Goal: Task Accomplishment & Management: Complete application form

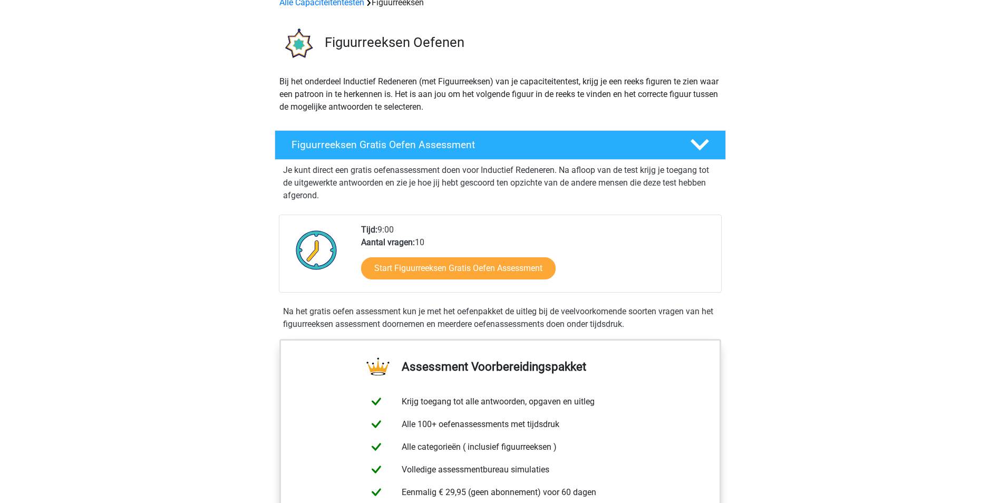
scroll to position [105, 0]
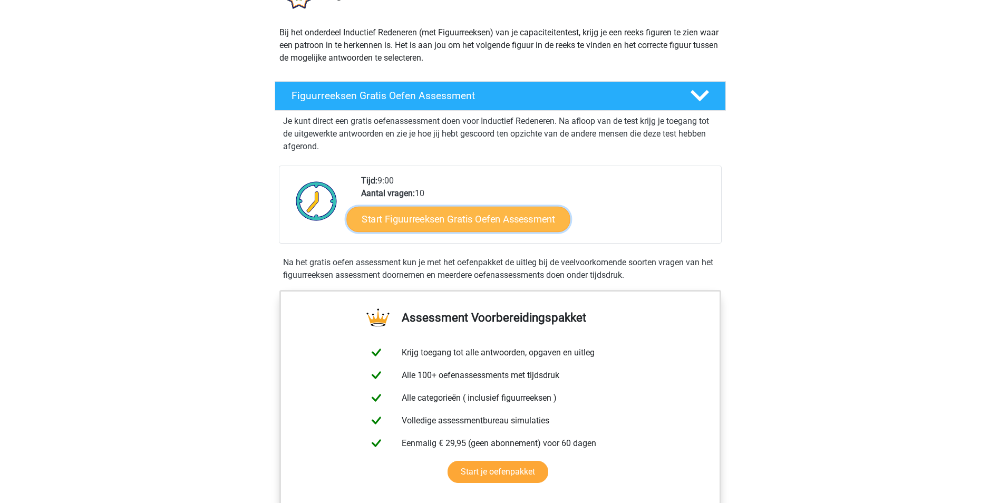
click at [529, 220] on link "Start Figuurreeksen Gratis Oefen Assessment" at bounding box center [458, 218] width 224 height 25
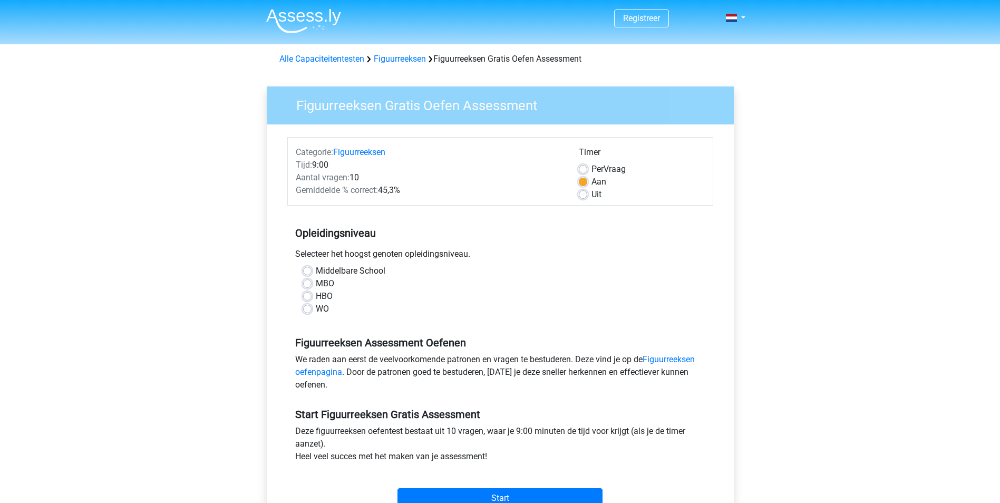
click at [316, 284] on label "MBO" at bounding box center [325, 283] width 18 height 13
click at [307, 284] on input "MBO" at bounding box center [307, 282] width 8 height 11
radio input "true"
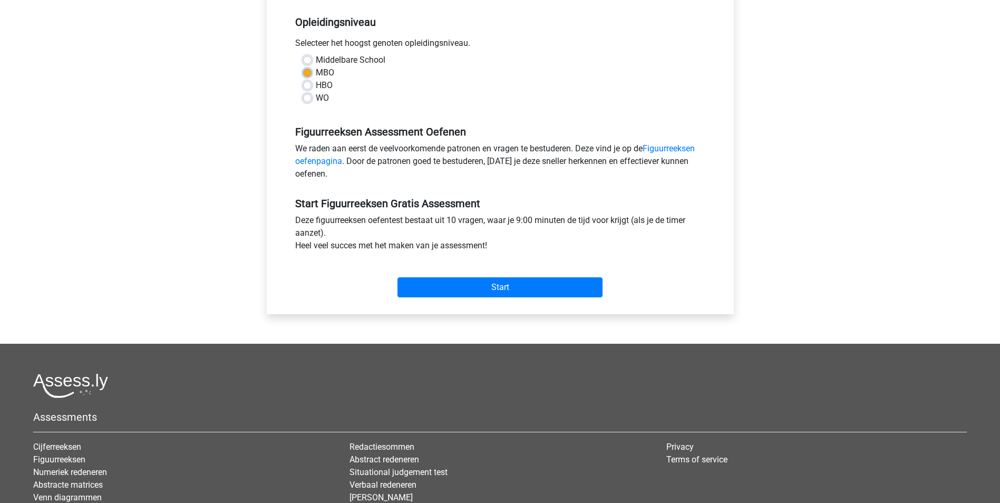
scroll to position [158, 0]
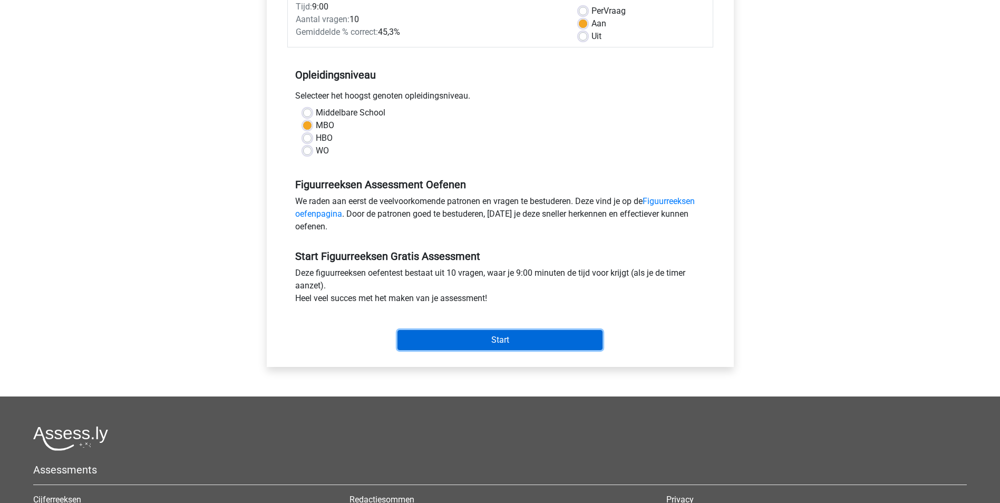
click at [494, 340] on input "Start" at bounding box center [500, 340] width 205 height 20
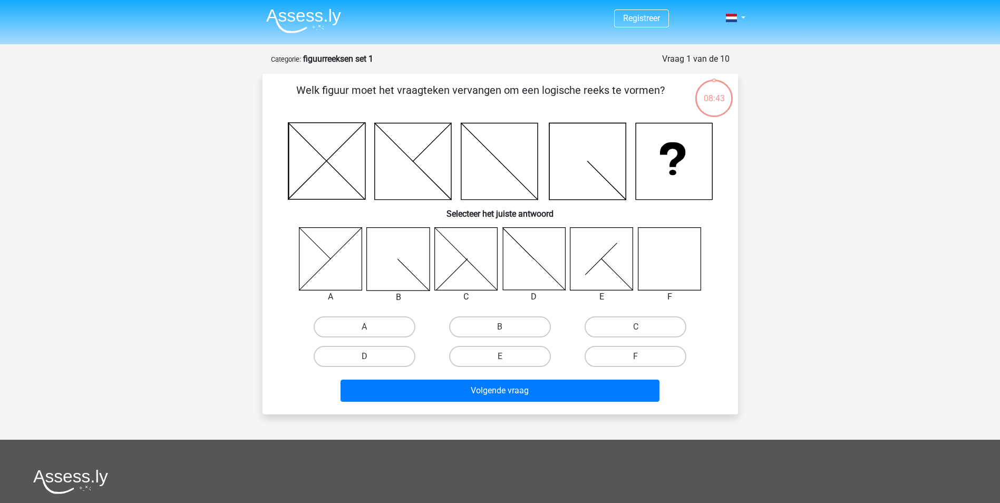
click at [669, 268] on icon at bounding box center [669, 258] width 63 height 63
click at [651, 357] on label "F" at bounding box center [636, 356] width 102 height 21
click at [643, 357] on input "F" at bounding box center [639, 359] width 7 height 7
radio input "true"
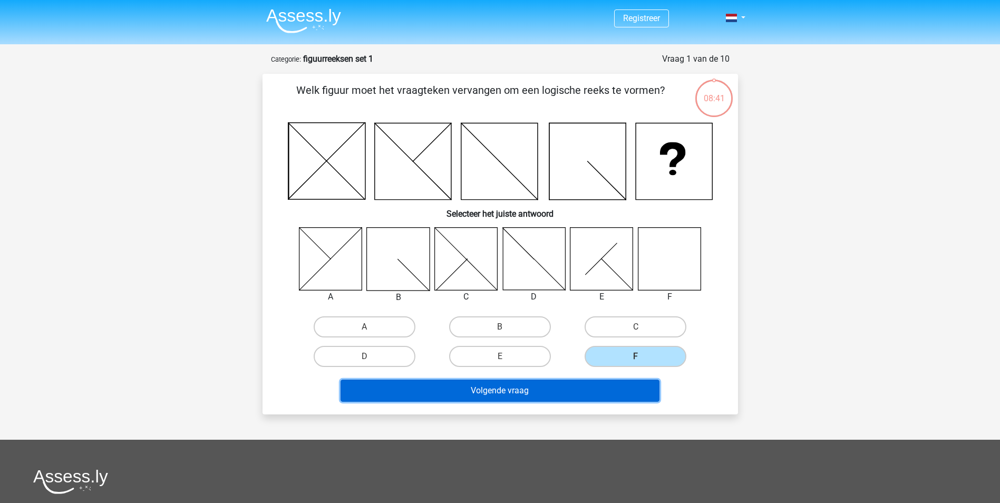
click at [568, 387] on button "Volgende vraag" at bounding box center [500, 391] width 319 height 22
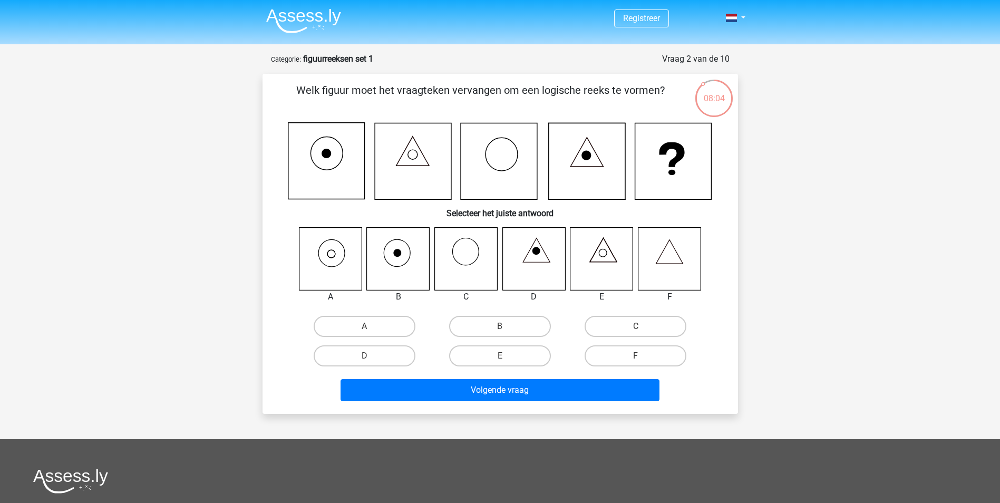
click at [332, 255] on icon at bounding box center [330, 258] width 63 height 63
click at [359, 326] on label "A" at bounding box center [365, 326] width 102 height 21
click at [364, 326] on input "A" at bounding box center [367, 329] width 7 height 7
radio input "true"
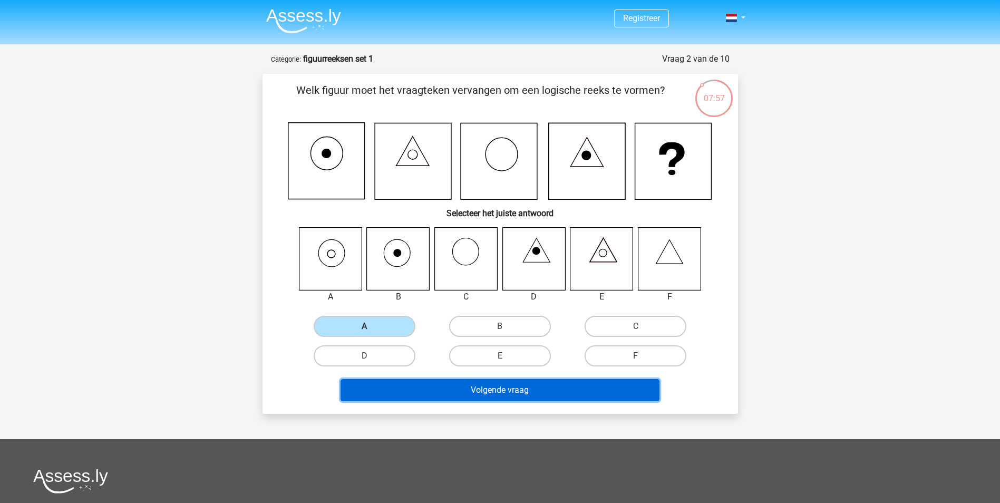
click at [512, 390] on button "Volgende vraag" at bounding box center [500, 390] width 319 height 22
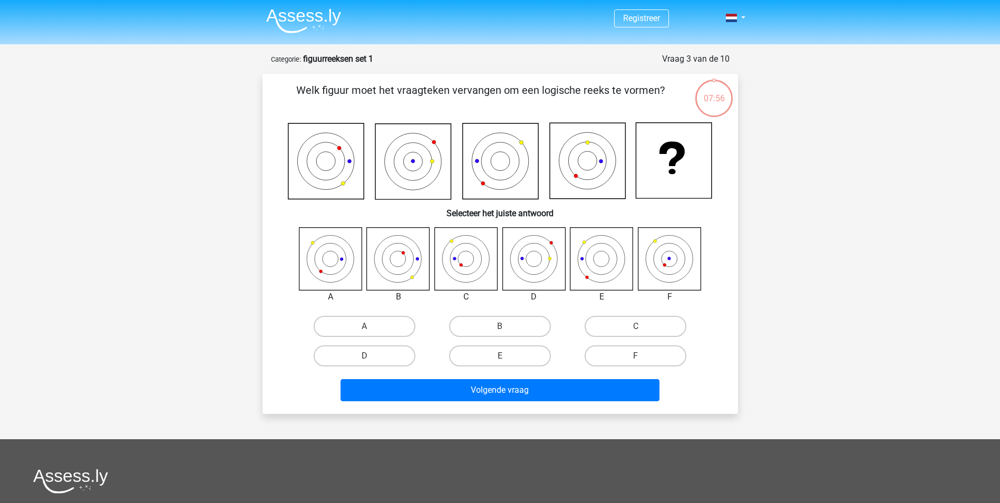
scroll to position [53, 0]
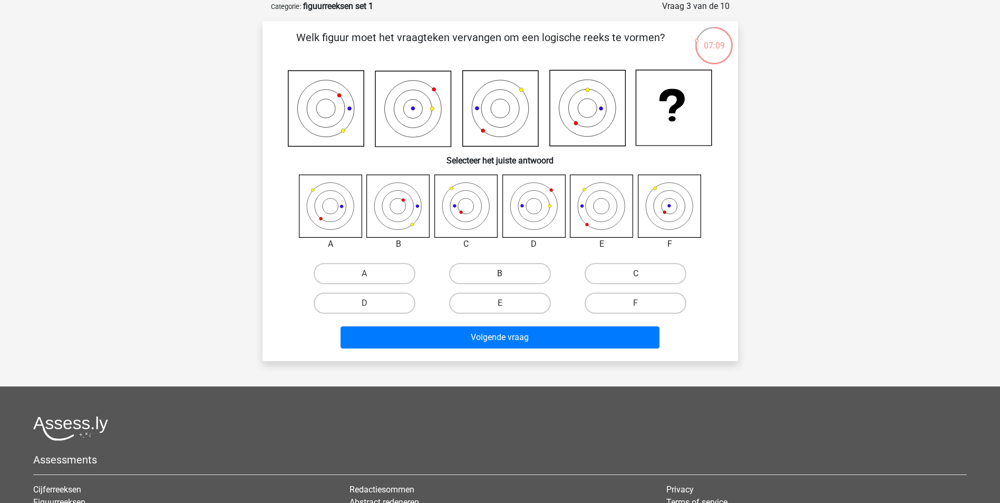
click at [493, 278] on label "B" at bounding box center [500, 273] width 102 height 21
click at [500, 278] on input "B" at bounding box center [503, 277] width 7 height 7
radio input "true"
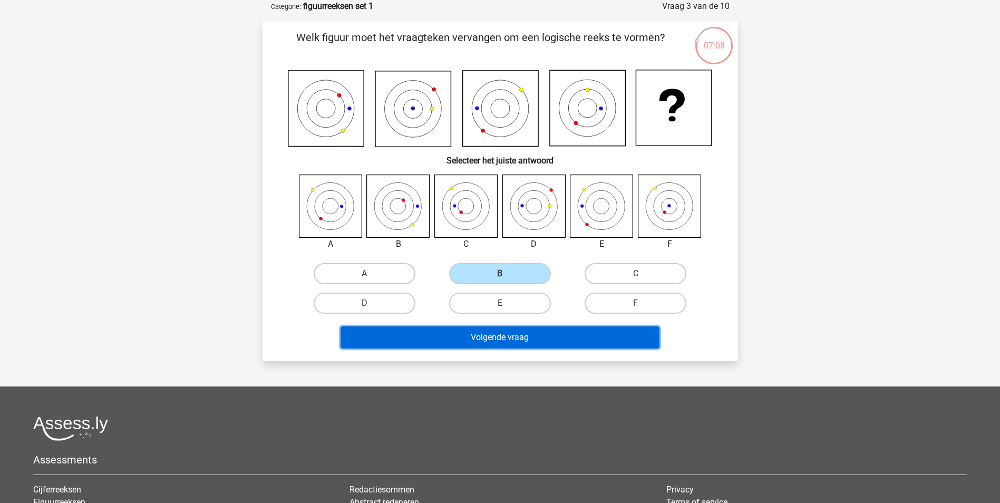
click at [536, 337] on button "Volgende vraag" at bounding box center [500, 337] width 319 height 22
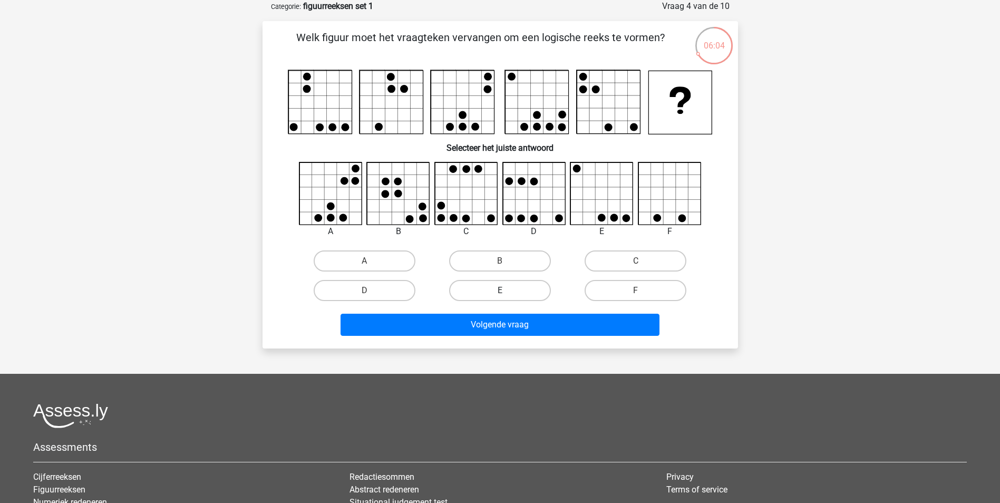
click at [518, 286] on label "E" at bounding box center [500, 290] width 102 height 21
click at [507, 291] on input "E" at bounding box center [503, 294] width 7 height 7
radio input "true"
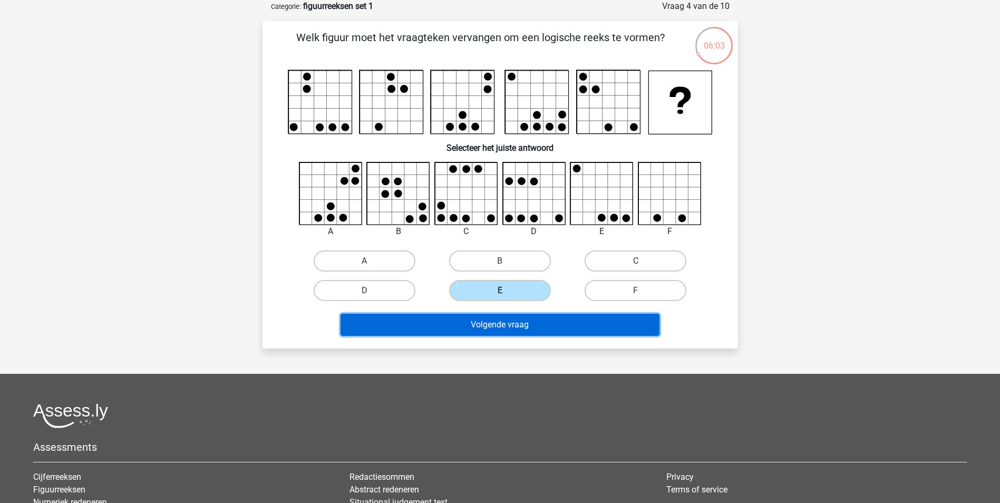
click at [520, 327] on button "Volgende vraag" at bounding box center [500, 325] width 319 height 22
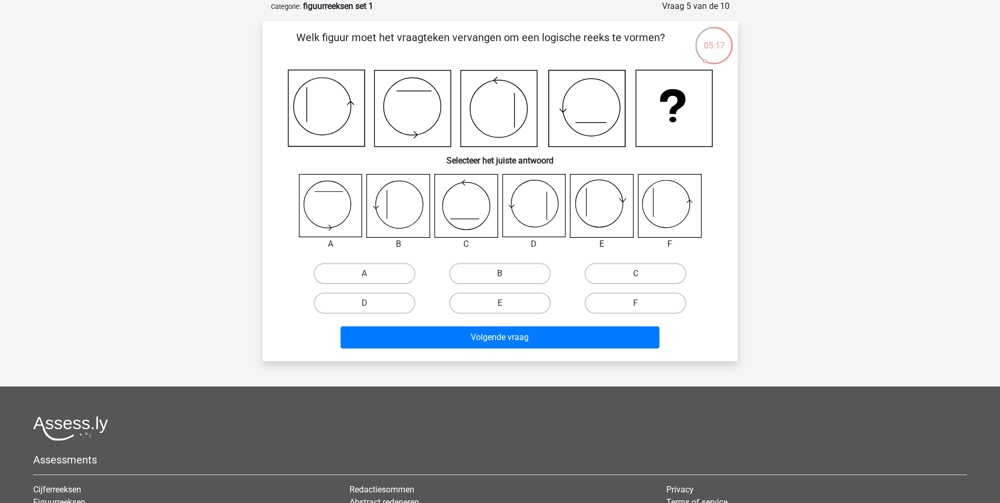
click at [507, 272] on label "B" at bounding box center [500, 273] width 102 height 21
click at [507, 274] on input "B" at bounding box center [503, 277] width 7 height 7
radio input "true"
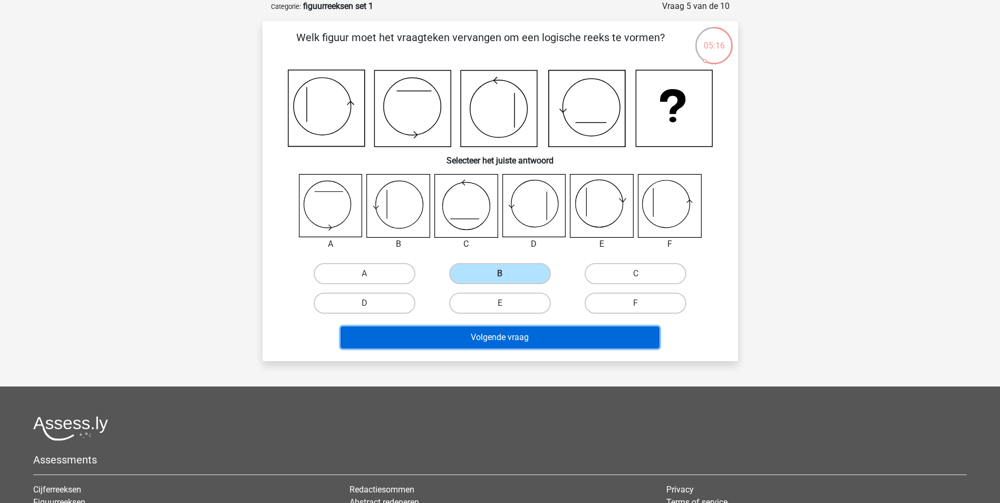
click at [539, 335] on button "Volgende vraag" at bounding box center [500, 337] width 319 height 22
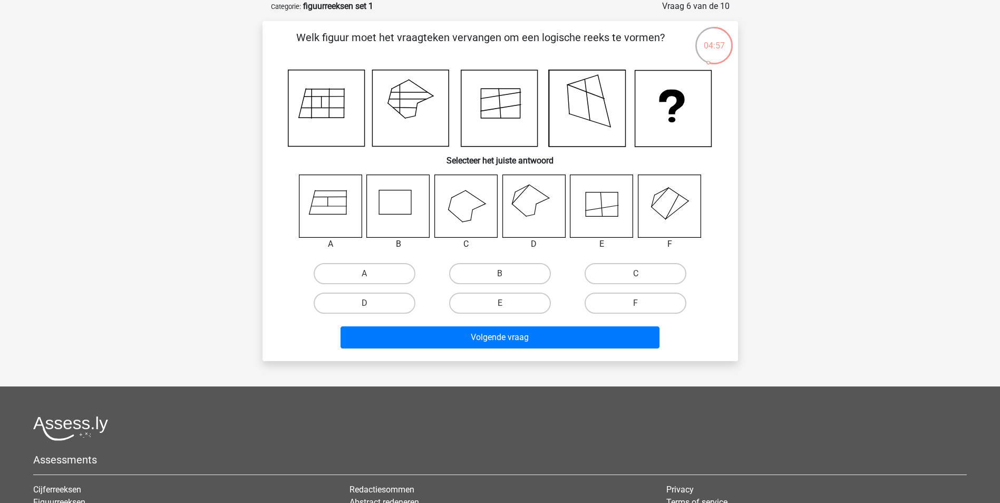
click at [488, 107] on icon at bounding box center [499, 108] width 76 height 76
click at [536, 213] on icon at bounding box center [533, 206] width 63 height 63
click at [378, 301] on label "D" at bounding box center [365, 303] width 102 height 21
click at [371, 303] on input "D" at bounding box center [367, 306] width 7 height 7
radio input "true"
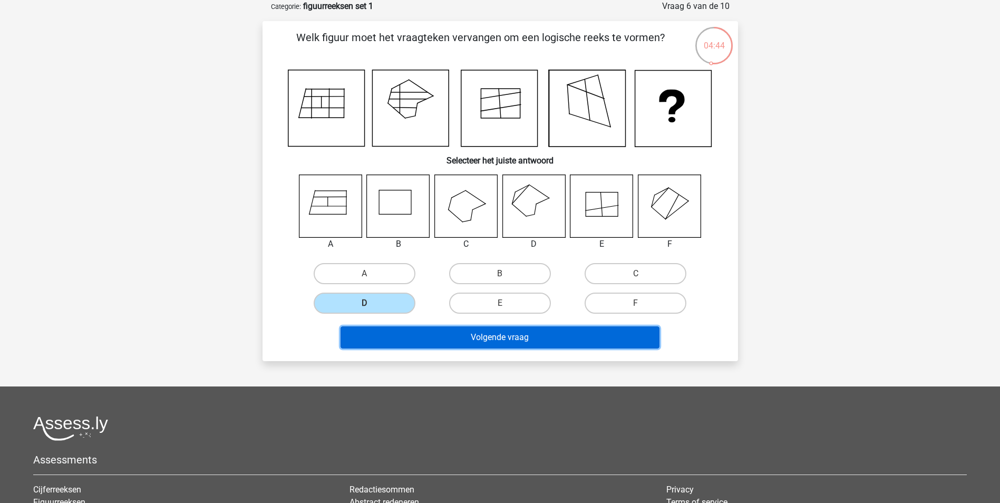
click at [500, 342] on button "Volgende vraag" at bounding box center [500, 337] width 319 height 22
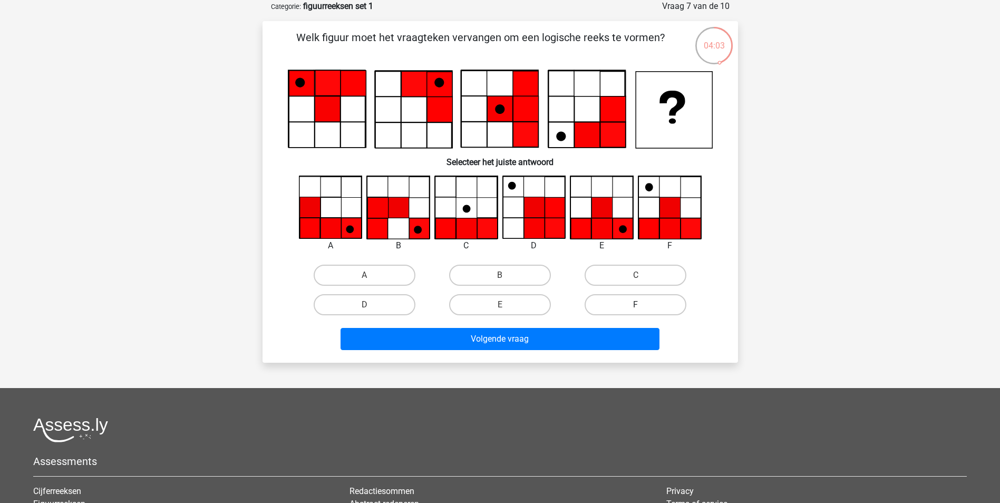
click at [654, 303] on label "F" at bounding box center [636, 304] width 102 height 21
click at [643, 305] on input "F" at bounding box center [639, 308] width 7 height 7
radio input "true"
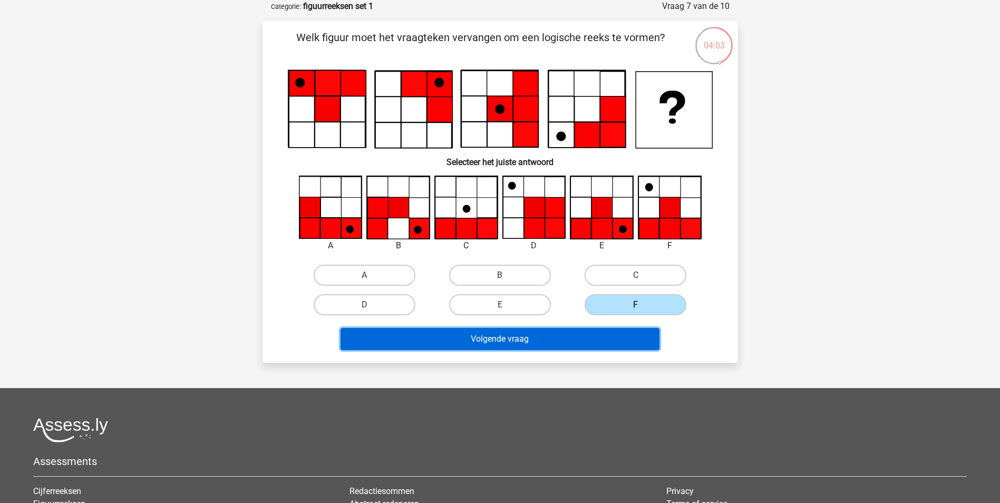
click at [558, 342] on button "Volgende vraag" at bounding box center [500, 339] width 319 height 22
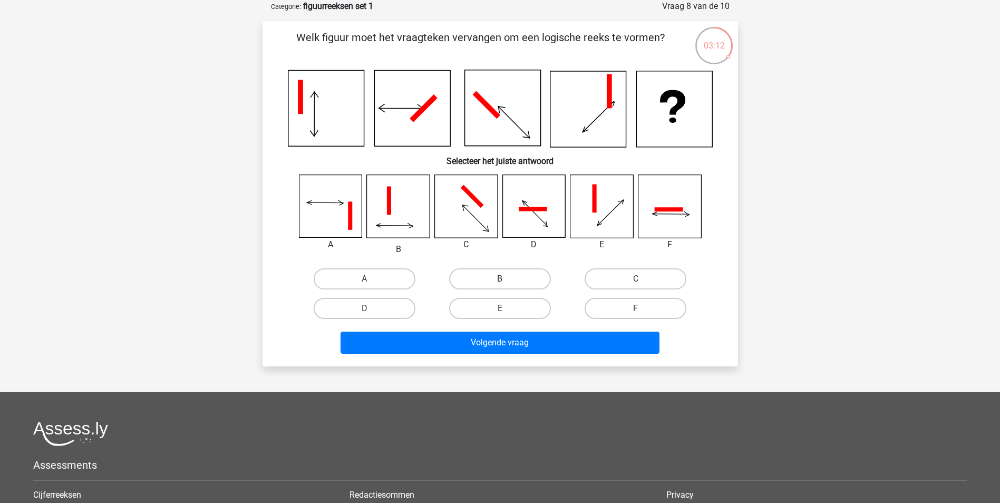
click at [509, 282] on label "B" at bounding box center [500, 278] width 102 height 21
click at [507, 282] on input "B" at bounding box center [503, 282] width 7 height 7
radio input "true"
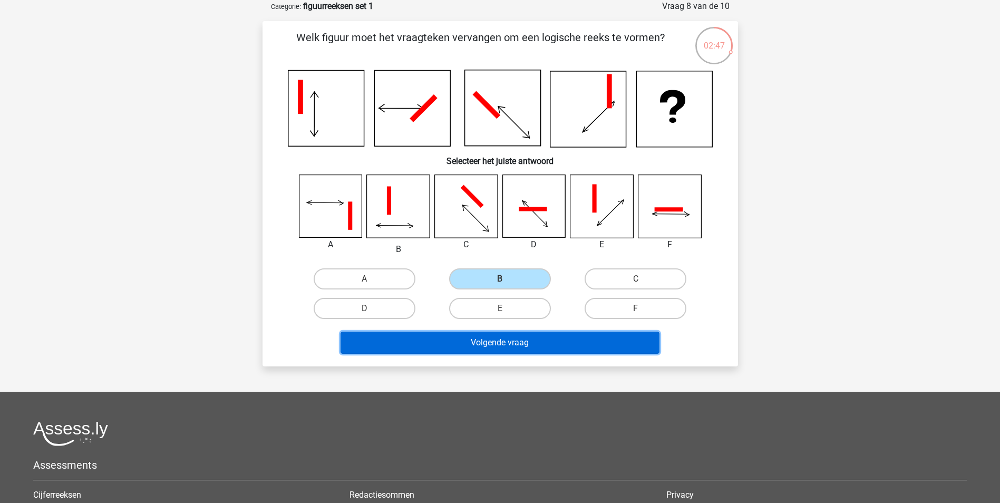
click at [531, 349] on button "Volgende vraag" at bounding box center [500, 343] width 319 height 22
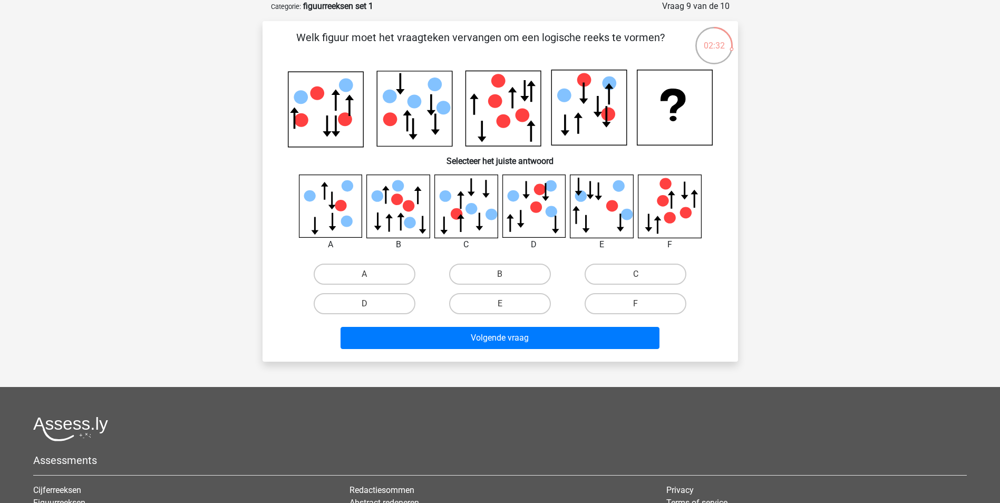
scroll to position [0, 0]
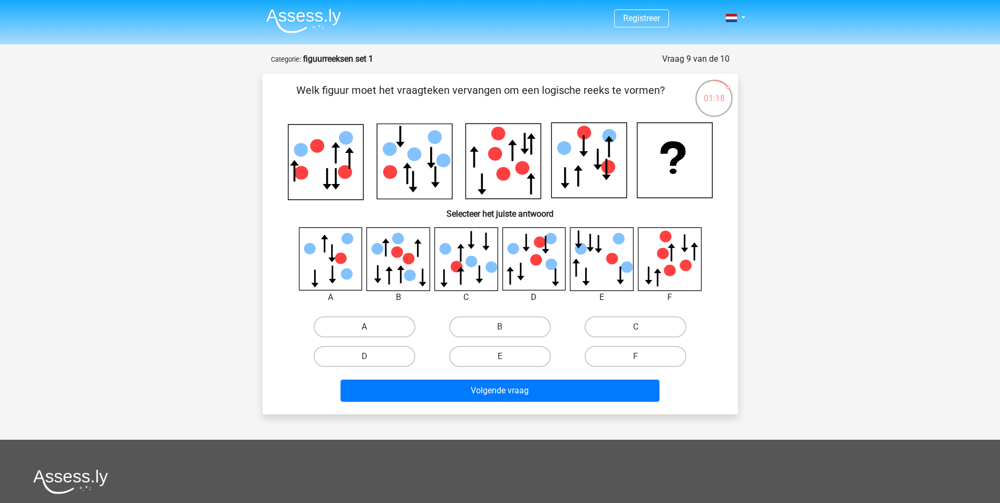
click at [349, 324] on label "A" at bounding box center [365, 326] width 102 height 21
click at [364, 327] on input "A" at bounding box center [367, 330] width 7 height 7
radio input "true"
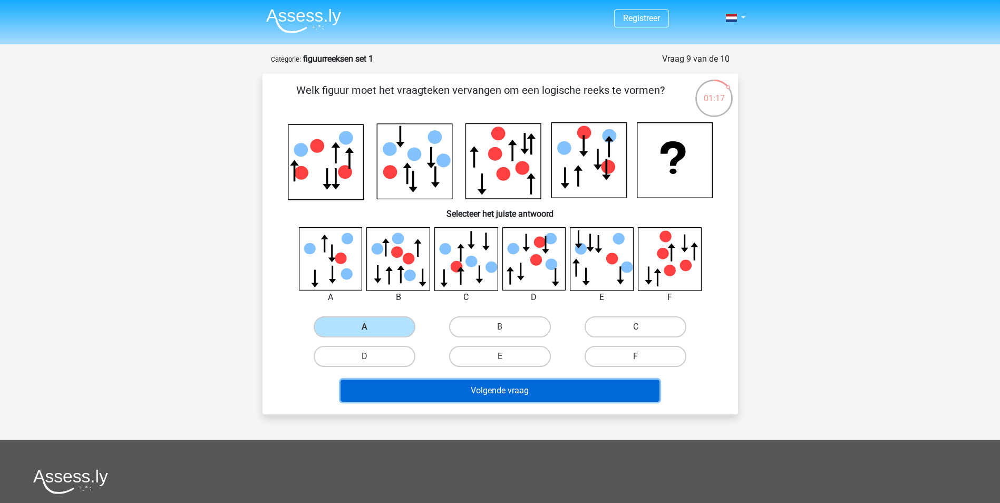
click at [508, 389] on button "Volgende vraag" at bounding box center [500, 391] width 319 height 22
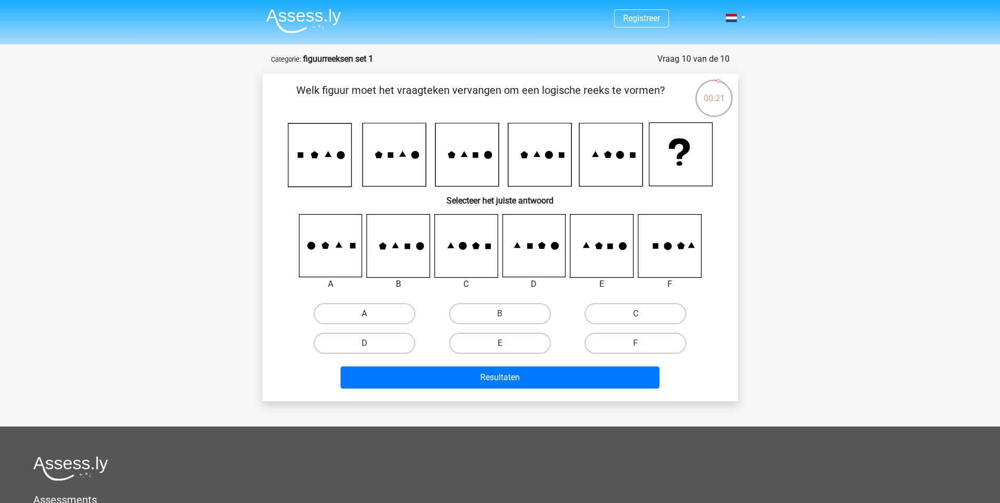
drag, startPoint x: 385, startPoint y: 306, endPoint x: 385, endPoint y: 313, distance: 7.4
click at [385, 313] on div "A" at bounding box center [365, 314] width 136 height 30
click at [500, 317] on input "B" at bounding box center [503, 317] width 7 height 7
radio input "true"
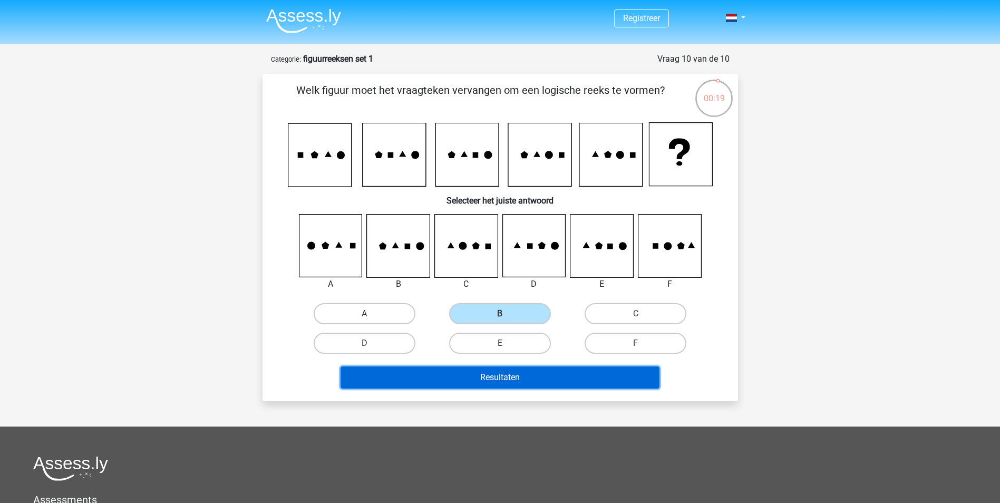
click at [519, 379] on button "Resultaten" at bounding box center [500, 377] width 319 height 22
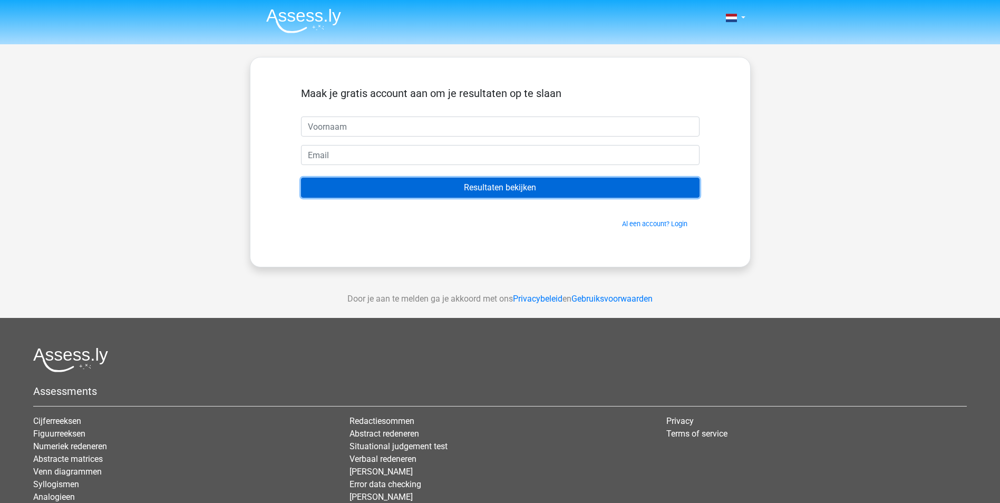
click at [520, 184] on input "Resultaten bekijken" at bounding box center [500, 188] width 399 height 20
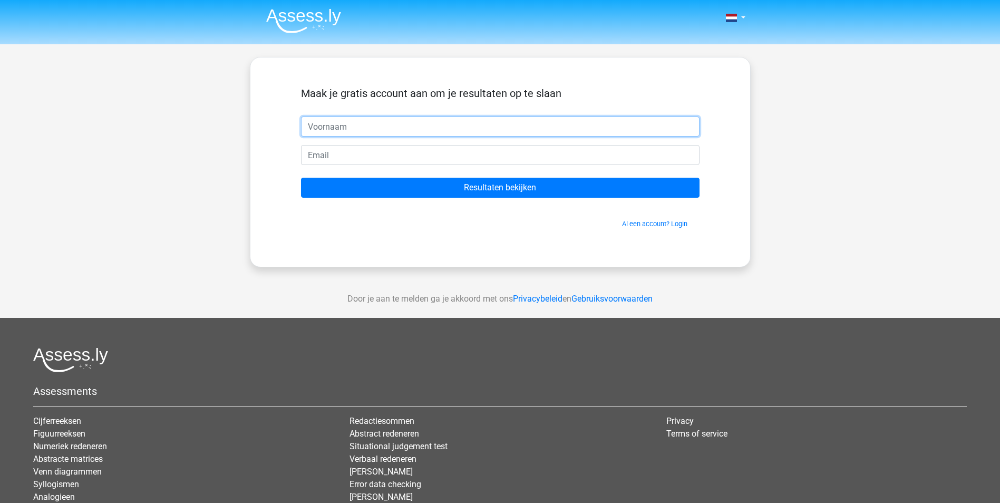
click at [332, 124] on input "text" at bounding box center [500, 127] width 399 height 20
type input "[PERSON_NAME]"
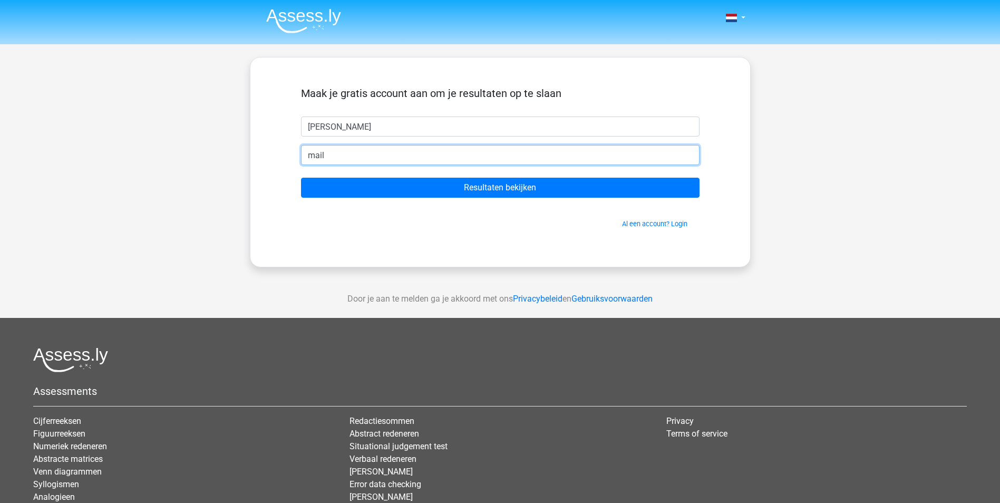
click at [354, 156] on input "mail" at bounding box center [500, 155] width 399 height 20
type input "maildannyrutten@hotmail.com"
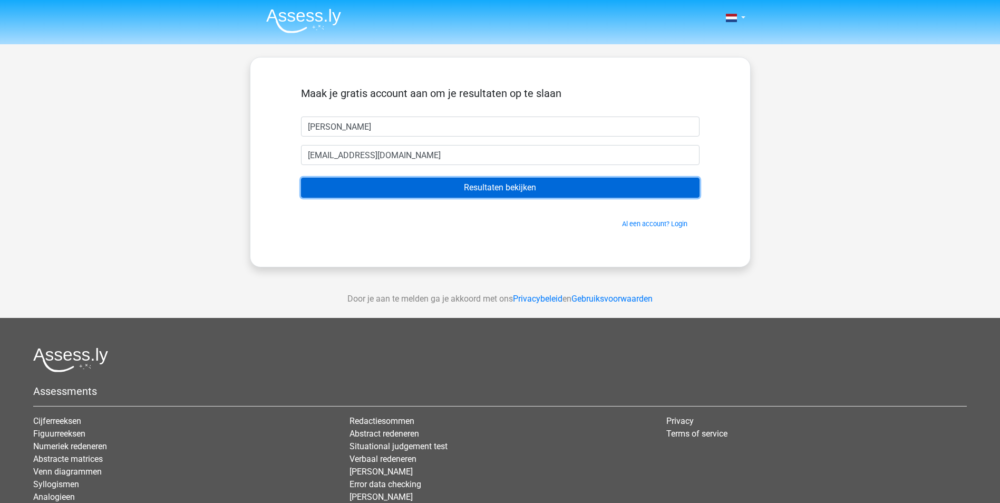
click at [517, 190] on input "Resultaten bekijken" at bounding box center [500, 188] width 399 height 20
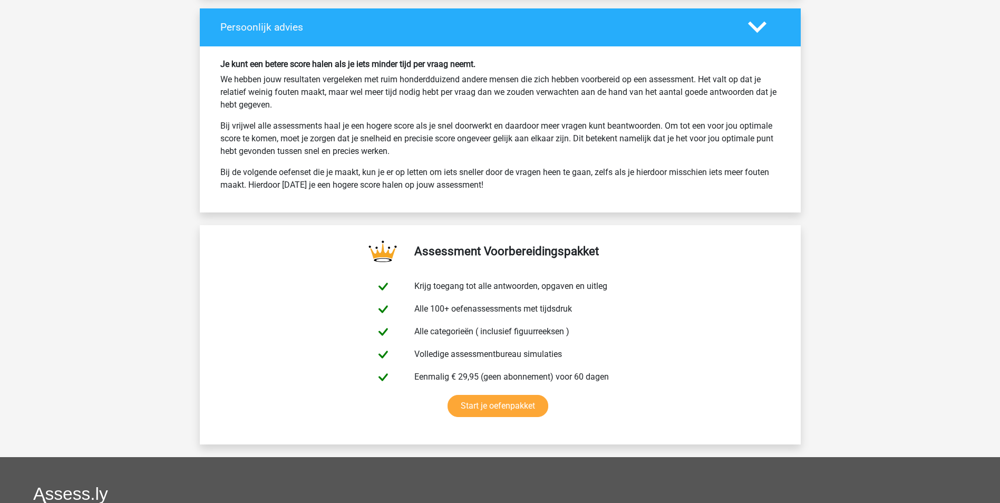
scroll to position [1582, 0]
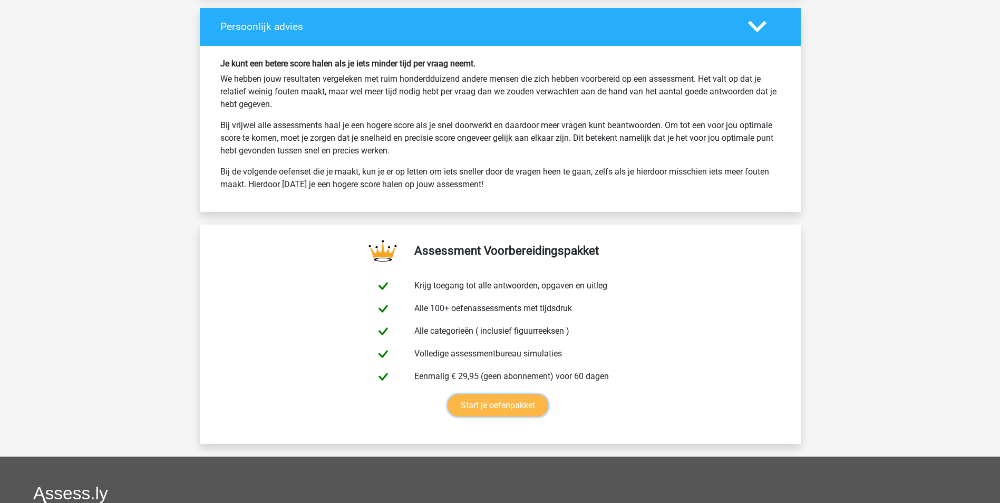
click at [502, 400] on link "Start je oefenpakket" at bounding box center [498, 405] width 101 height 22
